Goal: Information Seeking & Learning: Compare options

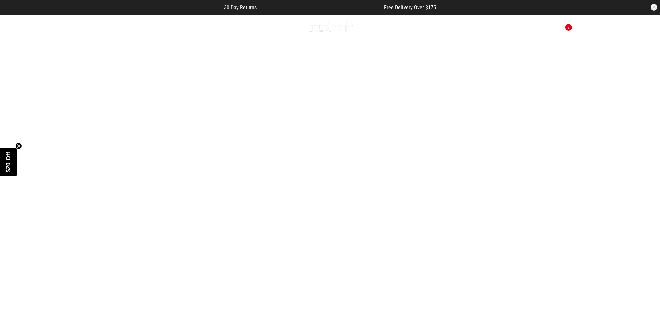
click at [522, 24] on span "button" at bounding box center [524, 27] width 7 height 8
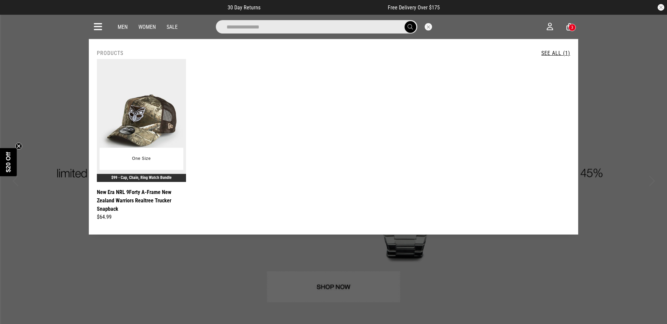
type input "**********"
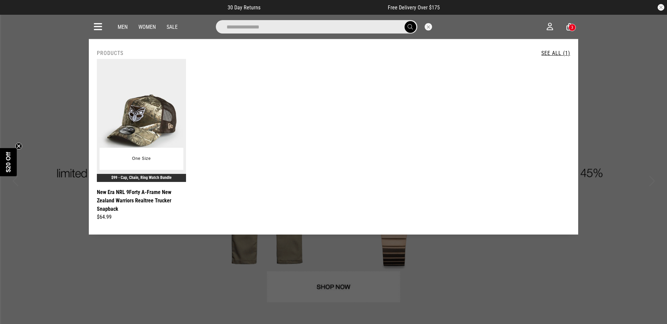
click at [141, 106] on img at bounding box center [141, 120] width 89 height 123
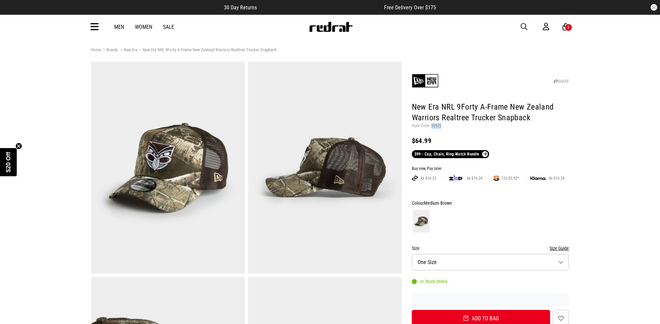
drag, startPoint x: 443, startPoint y: 128, endPoint x: 431, endPoint y: 127, distance: 11.5
click at [431, 127] on p "Style Code: 60475" at bounding box center [490, 125] width 157 height 5
copy p "60475"
click at [98, 25] on icon at bounding box center [95, 26] width 8 height 11
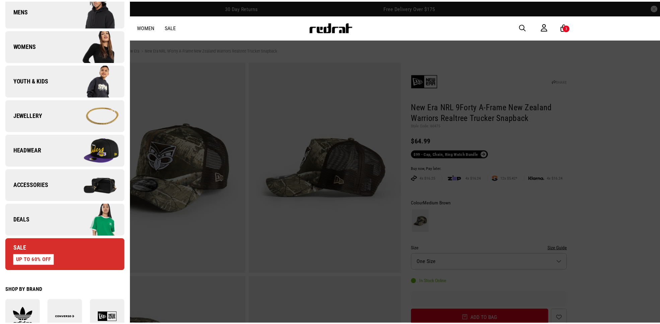
scroll to position [168, 0]
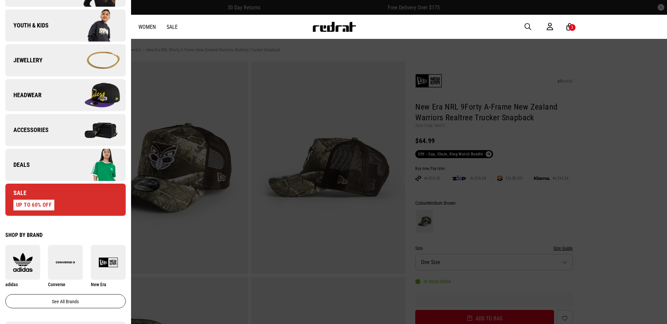
drag, startPoint x: 438, startPoint y: 141, endPoint x: 437, endPoint y: 133, distance: 8.5
click at [437, 138] on div at bounding box center [333, 162] width 667 height 324
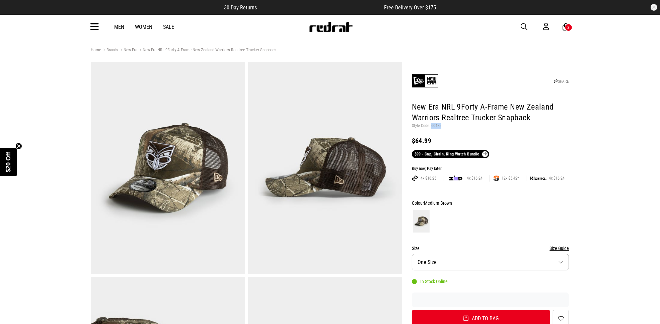
drag, startPoint x: 441, startPoint y: 125, endPoint x: 430, endPoint y: 126, distance: 10.1
click at [430, 126] on p "Style Code: 60475" at bounding box center [490, 125] width 157 height 5
copy p "60475"
click at [464, 135] on header "SHARE New Era NRL 9Forty A-Frame New Zealand Warriors Realtree Trucker Snapback…" at bounding box center [490, 110] width 157 height 95
click at [172, 26] on link "Sale" at bounding box center [168, 27] width 11 height 6
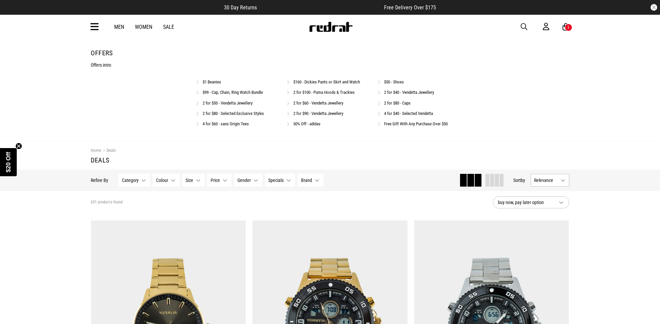
click at [406, 126] on link "Free Gift With Any Purchase Over $50" at bounding box center [416, 123] width 64 height 5
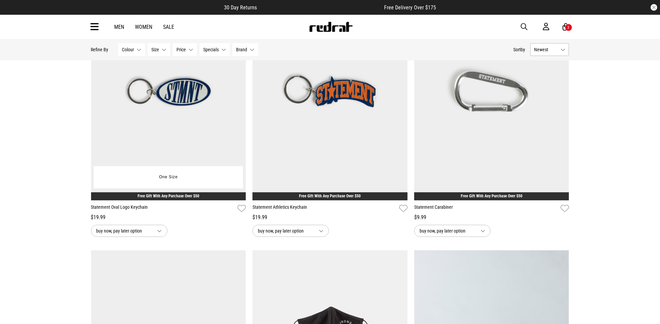
click at [176, 103] on img at bounding box center [168, 91] width 155 height 217
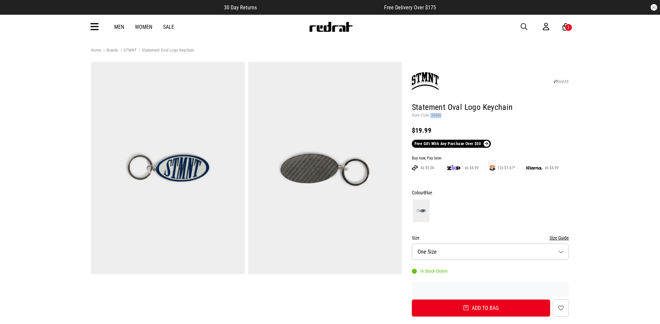
drag, startPoint x: 440, startPoint y: 117, endPoint x: 430, endPoint y: 115, distance: 10.2
click at [430, 115] on p "Style Code: 59486" at bounding box center [490, 115] width 157 height 5
drag, startPoint x: 440, startPoint y: 115, endPoint x: 431, endPoint y: 116, distance: 8.4
click at [431, 116] on p "Style Code: 59486" at bounding box center [490, 115] width 157 height 5
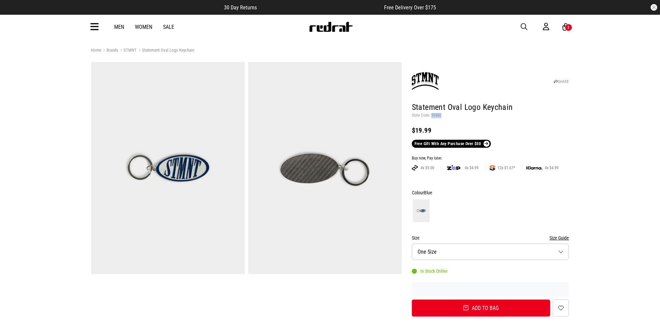
copy p "59486"
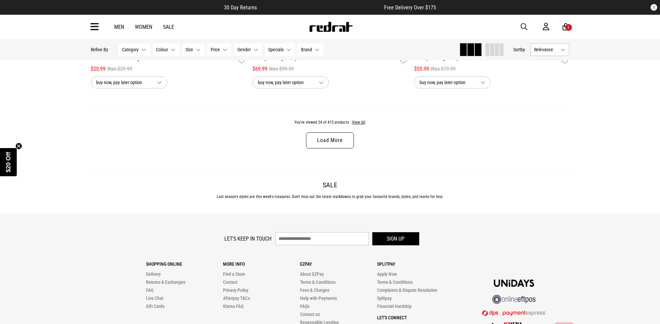
scroll to position [2106, 0]
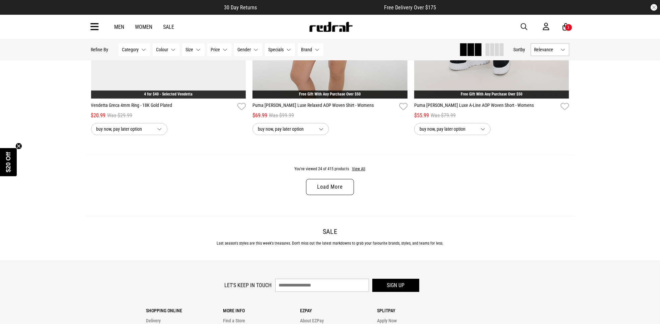
click at [327, 189] on link "Load More" at bounding box center [330, 187] width 48 height 16
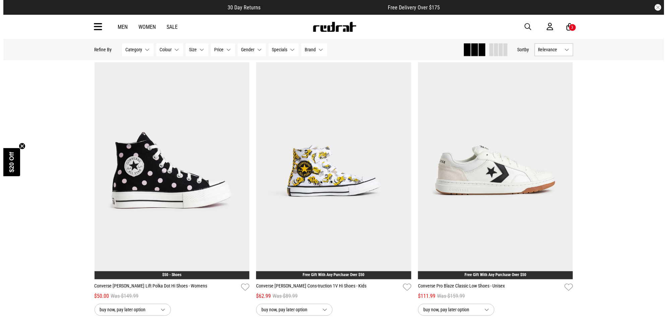
scroll to position [3907, 0]
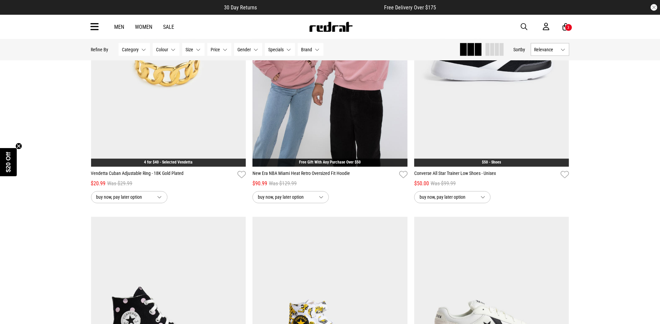
click at [524, 24] on span "button" at bounding box center [524, 27] width 7 height 8
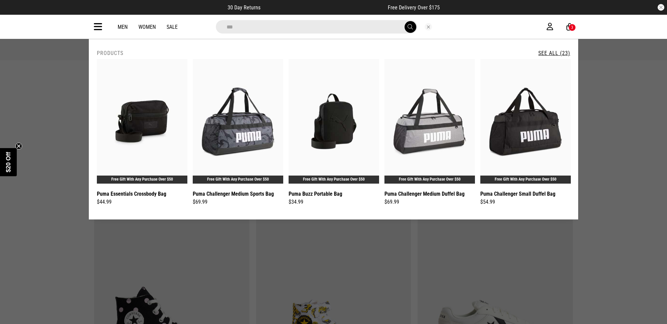
type input "***"
click at [404, 21] on button "submit" at bounding box center [410, 27] width 12 height 12
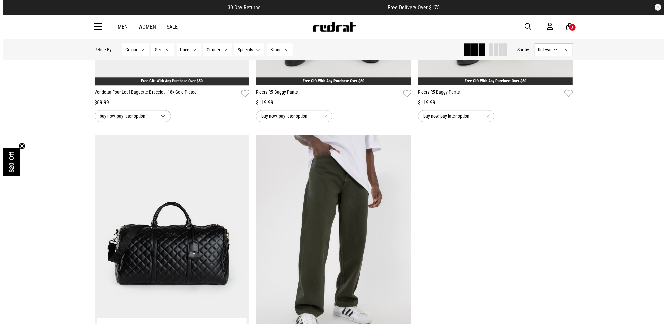
scroll to position [1926, 0]
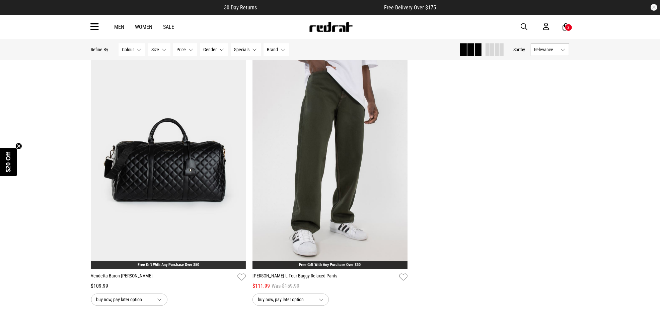
click at [524, 24] on span "button" at bounding box center [524, 27] width 7 height 8
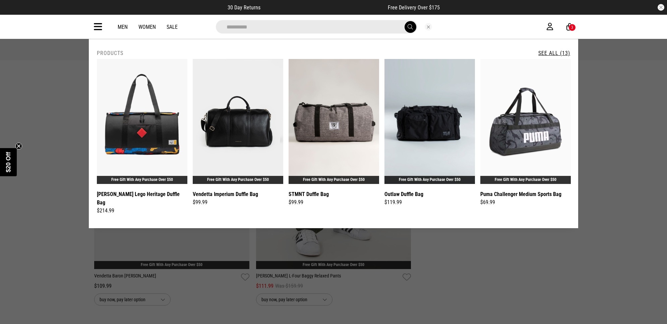
click at [330, 27] on input "**********" at bounding box center [316, 26] width 201 height 13
type input "*"
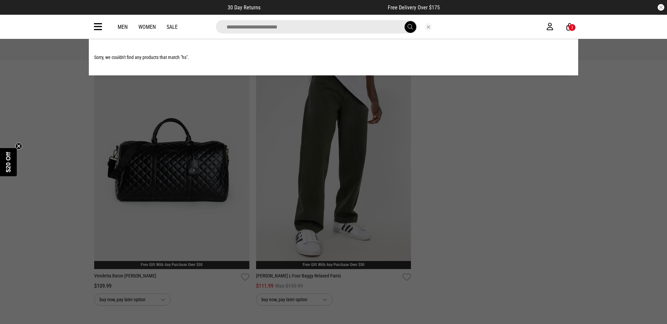
type input "*"
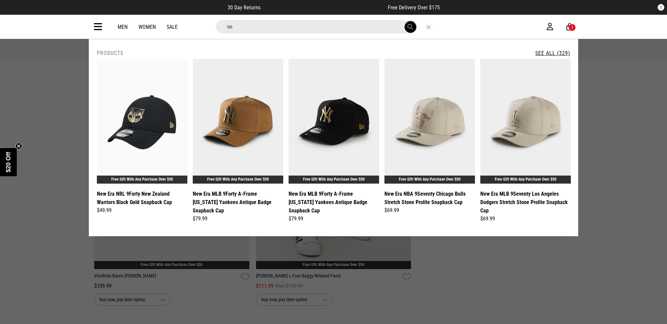
type input "***"
click at [404, 21] on button "submit" at bounding box center [410, 27] width 12 height 12
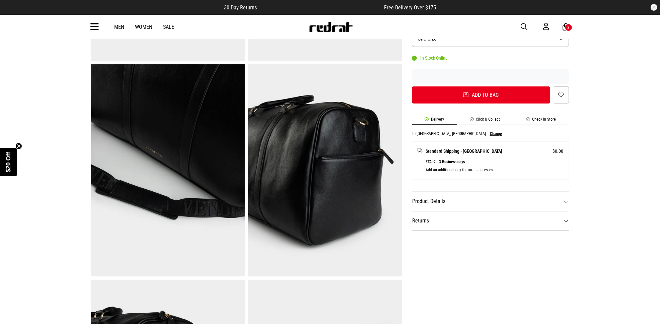
scroll to position [84, 0]
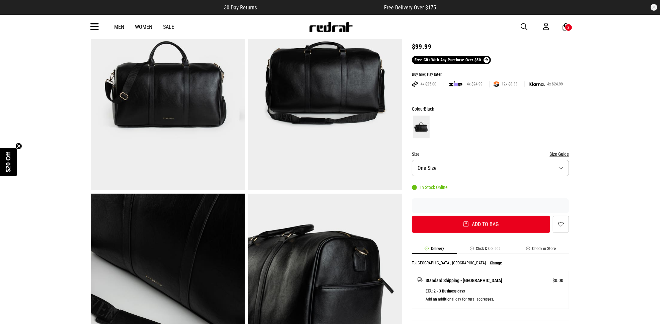
click at [189, 109] on img at bounding box center [168, 84] width 154 height 212
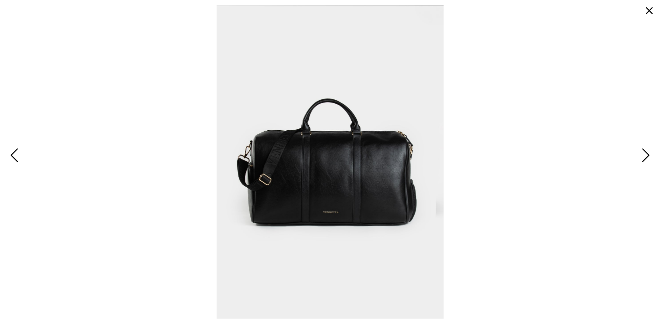
click at [643, 151] on span "Next" at bounding box center [645, 155] width 10 height 19
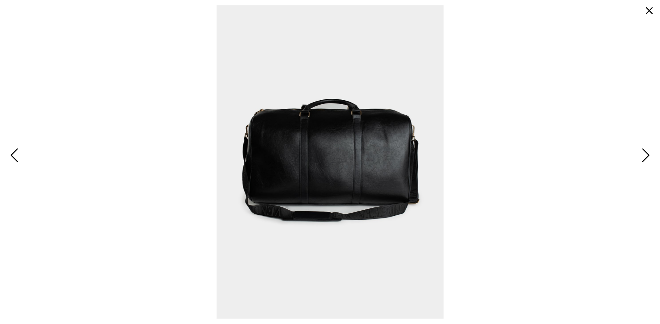
click at [645, 151] on span "Next" at bounding box center [645, 155] width 10 height 19
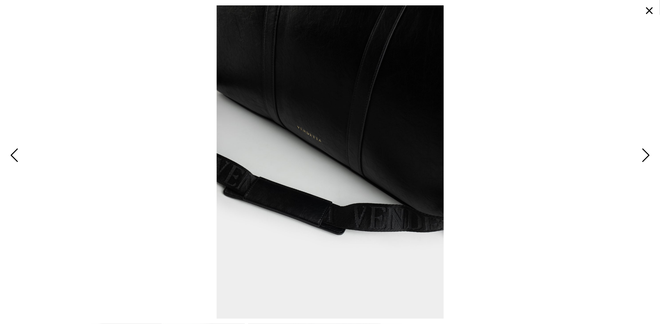
click at [649, 151] on span "Next" at bounding box center [645, 155] width 10 height 19
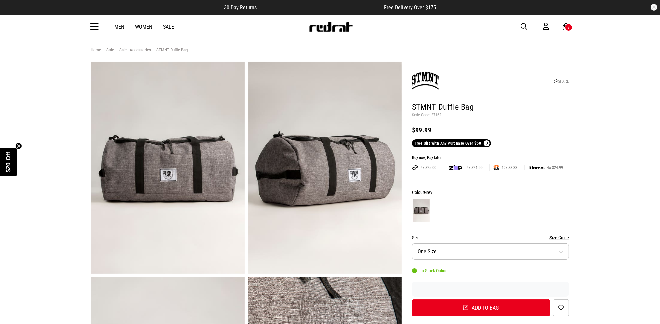
click at [220, 149] on img at bounding box center [168, 168] width 154 height 212
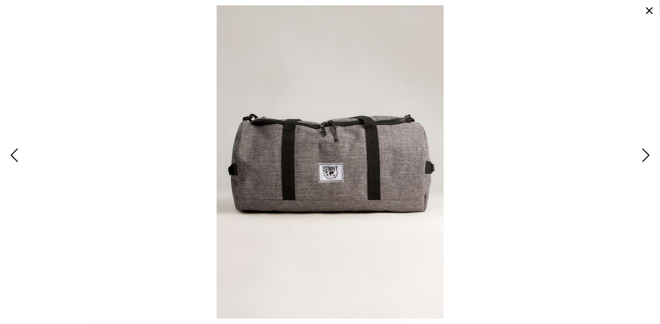
click at [641, 153] on span "Next" at bounding box center [645, 155] width 10 height 19
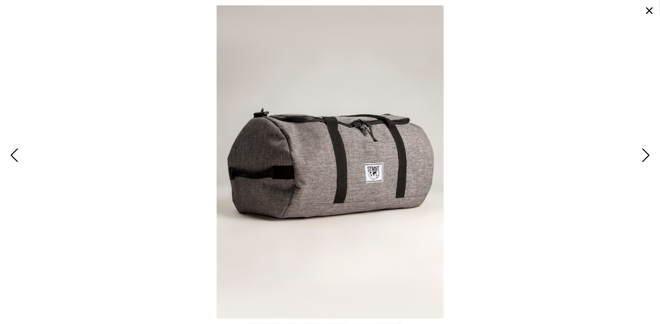
click at [649, 156] on span "Next" at bounding box center [645, 155] width 10 height 19
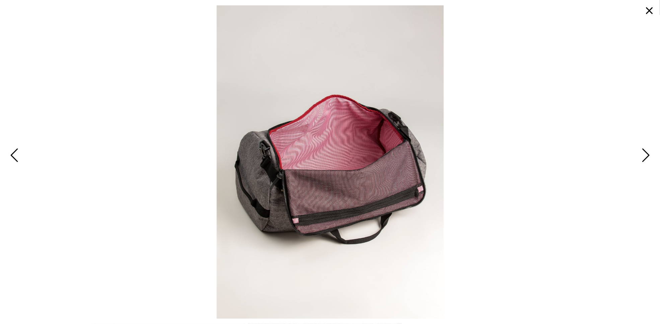
click at [650, 155] on span "Next" at bounding box center [645, 155] width 10 height 19
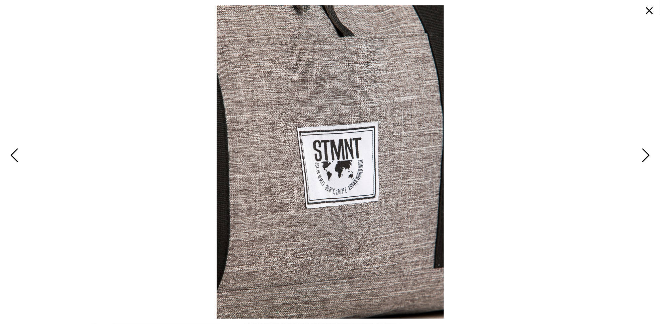
click at [647, 11] on button "button" at bounding box center [650, 11] width 16 height 16
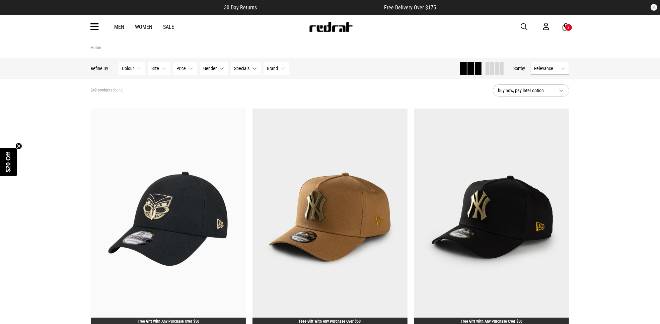
click at [524, 24] on span "button" at bounding box center [524, 27] width 7 height 8
click at [360, 29] on input "search" at bounding box center [312, 26] width 201 height 13
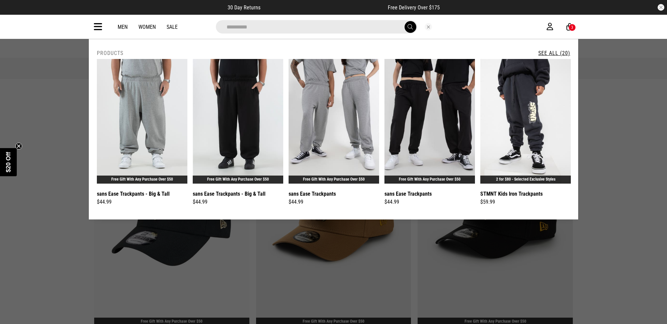
type input "**********"
click at [539, 53] on link "See All (20)" at bounding box center [554, 53] width 32 height 6
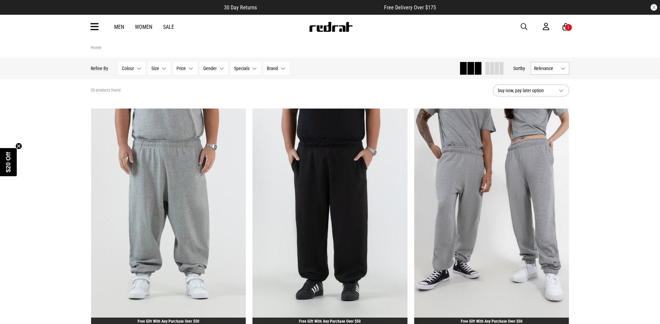
click at [520, 29] on div "Men Women Sale Sign in New Back Footwear Back Mens Back Womens Back Youth & Kid…" at bounding box center [330, 27] width 489 height 24
click at [521, 27] on span "button" at bounding box center [524, 27] width 7 height 8
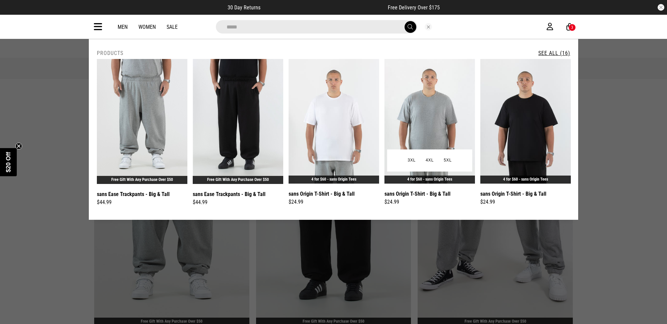
type input "****"
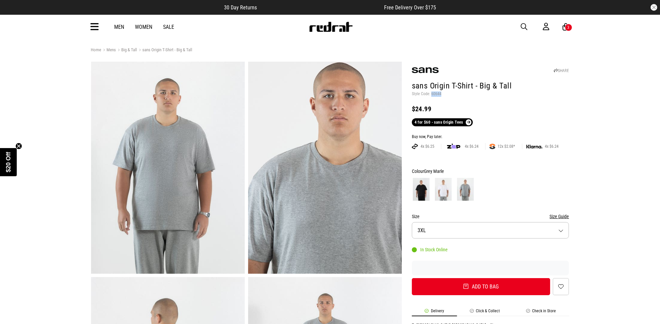
drag, startPoint x: 441, startPoint y: 93, endPoint x: 431, endPoint y: 95, distance: 10.5
click at [431, 95] on p "Style Code: 60644" at bounding box center [490, 93] width 157 height 5
copy p "60644"
click at [94, 31] on icon at bounding box center [95, 26] width 8 height 11
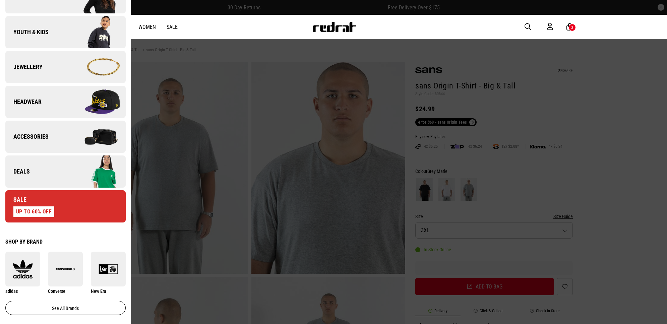
scroll to position [251, 0]
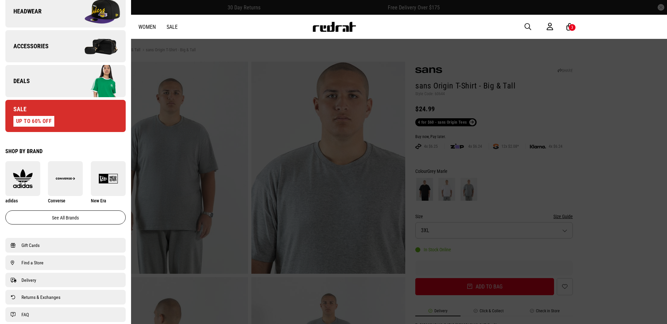
click at [22, 79] on span "Deals" at bounding box center [17, 81] width 24 height 8
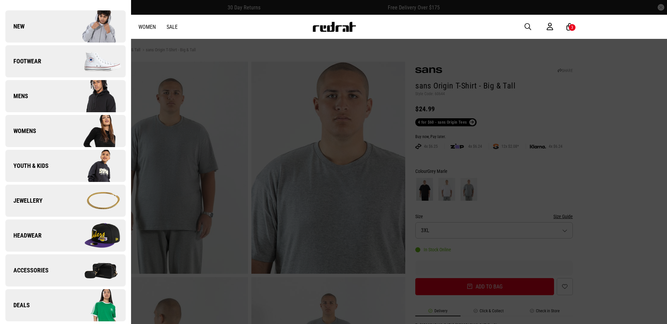
scroll to position [0, 0]
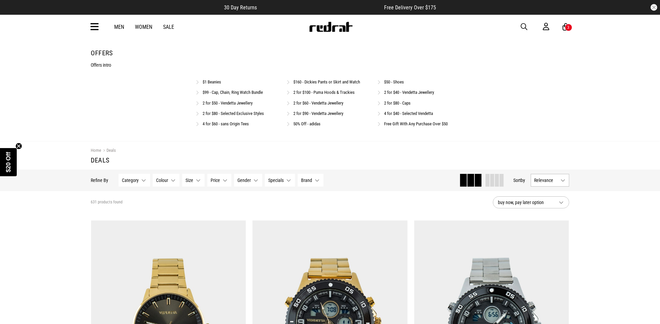
click at [395, 126] on link "Free Gift With Any Purchase Over $50" at bounding box center [416, 123] width 64 height 5
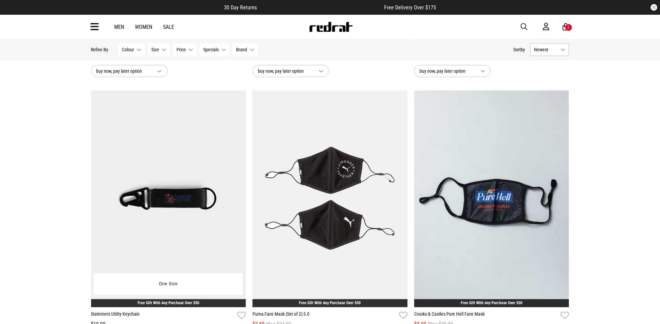
scroll to position [335, 0]
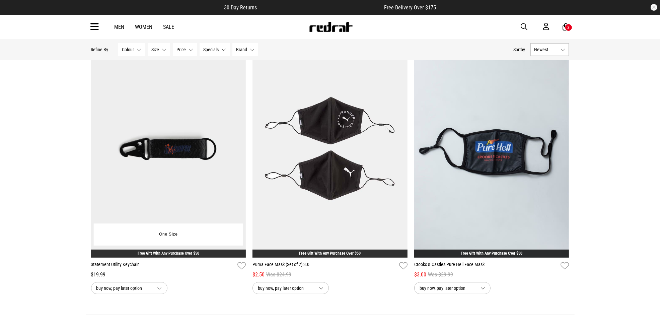
click at [170, 148] on img at bounding box center [168, 149] width 155 height 217
